Goal: Transaction & Acquisition: Purchase product/service

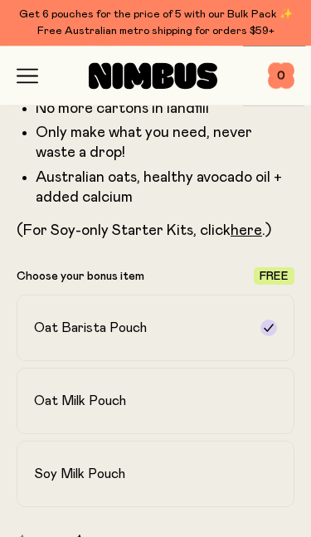
click at [258, 402] on label "Oat Milk Pouch" at bounding box center [156, 401] width 278 height 66
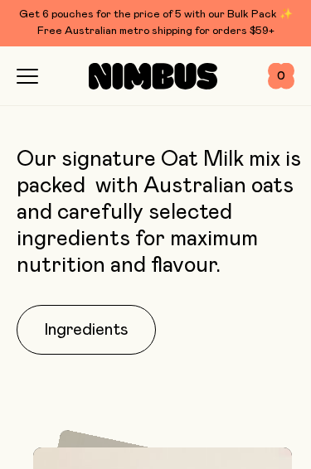
scroll to position [2175, 0]
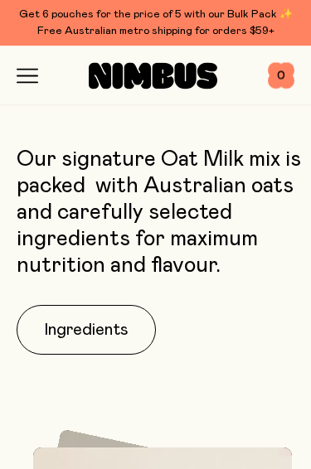
click at [116, 334] on button "Ingredients" at bounding box center [86, 331] width 139 height 50
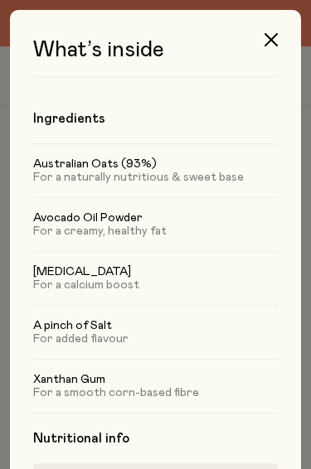
scroll to position [0, 0]
click at [272, 41] on icon "button" at bounding box center [271, 39] width 13 height 13
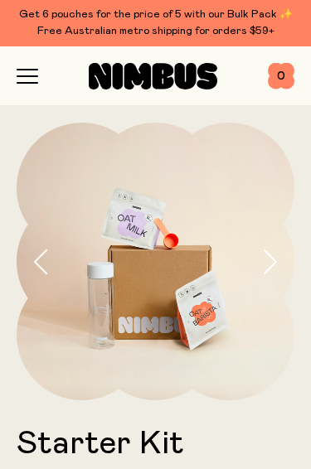
click at [33, 74] on icon "button" at bounding box center [28, 76] width 22 height 15
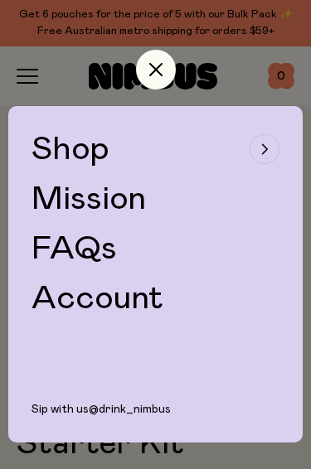
click at [268, 153] on div "button" at bounding box center [265, 149] width 30 height 30
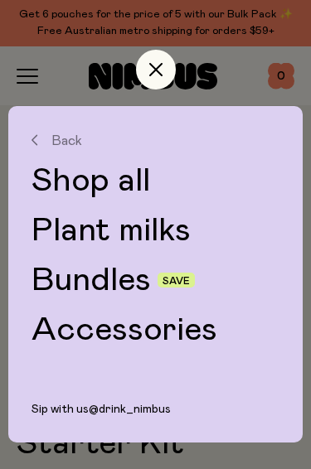
click at [128, 183] on link "Shop all" at bounding box center [156, 180] width 248 height 33
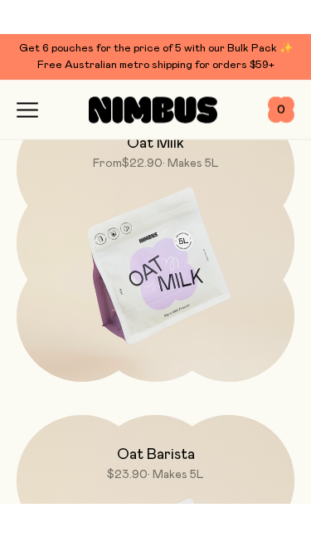
scroll to position [169, 0]
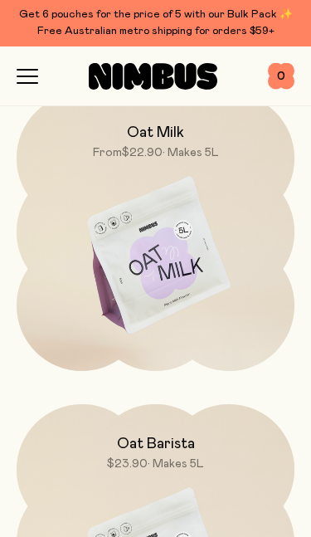
click at [234, 277] on img at bounding box center [156, 256] width 278 height 327
click at [239, 269] on img at bounding box center [156, 256] width 278 height 327
click at [209, 259] on img at bounding box center [156, 256] width 278 height 327
click at [202, 236] on img at bounding box center [156, 256] width 278 height 327
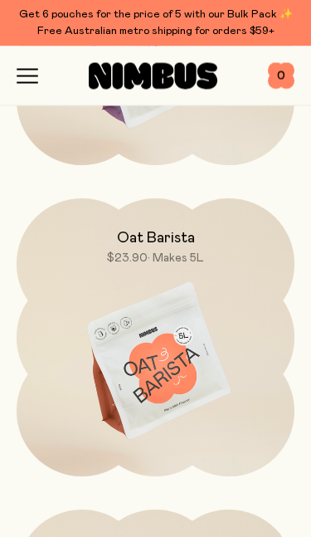
scroll to position [407, 0]
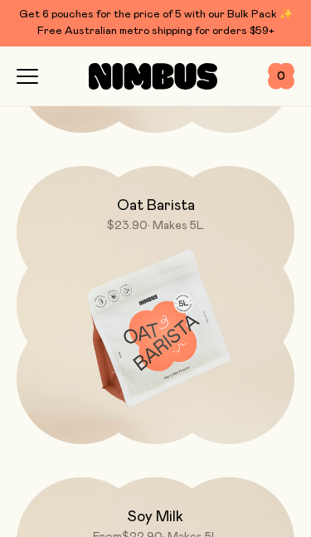
click at [199, 327] on img at bounding box center [156, 329] width 278 height 327
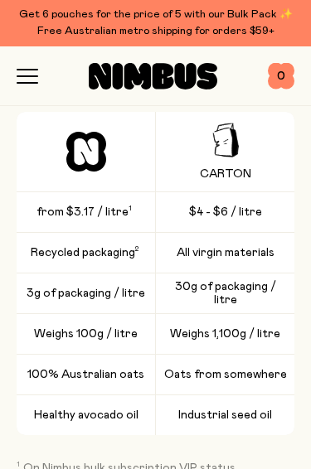
scroll to position [2688, 0]
